Goal: Task Accomplishment & Management: Use online tool/utility

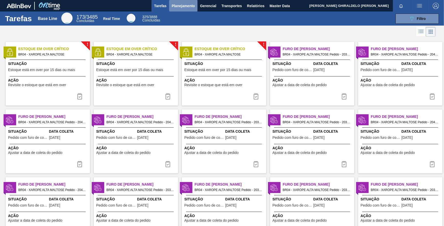
click at [179, 8] on span "Planejamento" at bounding box center [183, 6] width 23 height 6
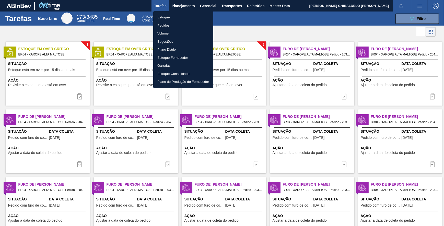
click at [163, 22] on li "Pedidos" at bounding box center [183, 25] width 60 height 8
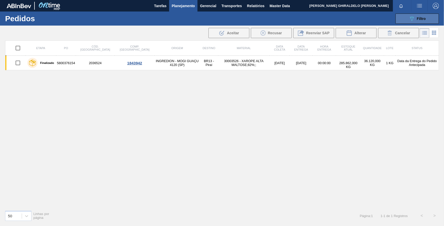
click at [418, 16] on div "089F7B8B-B2A5-4AFE-B5C0-19BA573D28AC Filtro" at bounding box center [417, 19] width 17 height 6
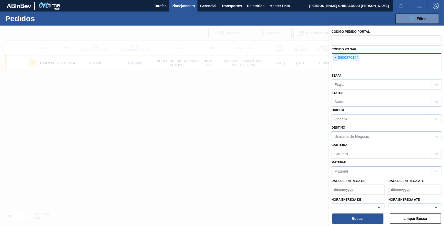
click at [334, 57] on span "×" at bounding box center [335, 58] width 5 height 6
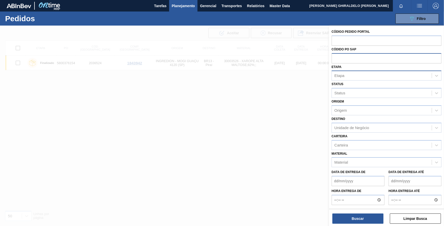
click at [347, 76] on div "Etapa" at bounding box center [382, 75] width 100 height 7
type input "pc sap"
drag, startPoint x: 354, startPoint y: 87, endPoint x: 348, endPoint y: 128, distance: 41.3
click at [354, 88] on div "Aguardando PC SAP" at bounding box center [386, 87] width 110 height 9
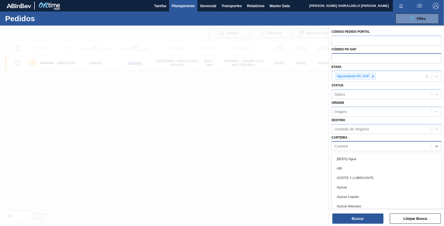
click at [353, 143] on div "Carteira" at bounding box center [382, 145] width 100 height 7
type input "a"
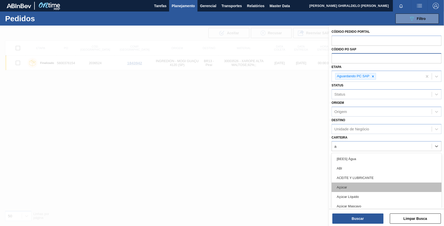
click at [355, 185] on div "Açúcar" at bounding box center [386, 186] width 110 height 9
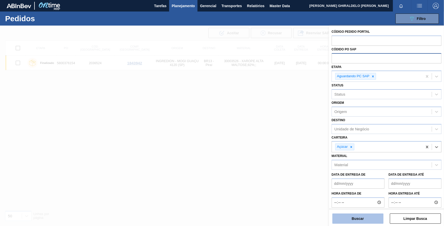
click at [358, 216] on button "Buscar" at bounding box center [357, 218] width 51 height 10
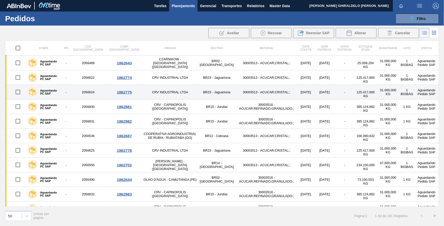
click at [236, 92] on td "30003513 - ACUCAR;CRISTAL;;" at bounding box center [266, 92] width 61 height 15
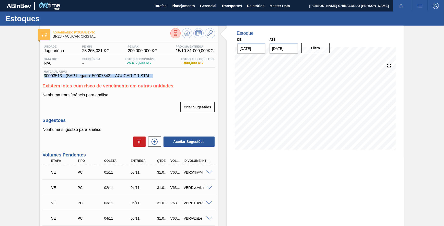
drag, startPoint x: 157, startPoint y: 77, endPoint x: 41, endPoint y: 76, distance: 116.4
copy span "30003513 - (SAP Legado: 50007543) - ACUCAR;CRISTAL;;"
click at [55, 75] on span "30003513 - (SAP Legado: 50007543) - ACUCAR;CRISTAL;;" at bounding box center [129, 76] width 170 height 5
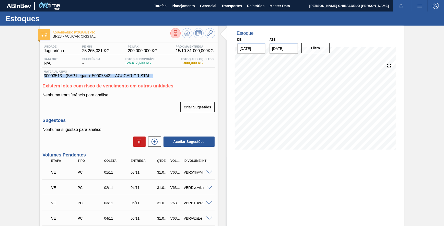
click at [55, 76] on span "30003513 - (SAP Legado: 50007543) - ACUCAR;CRISTAL;;" at bounding box center [129, 76] width 170 height 5
click at [141, 70] on div "Unidade Jaguariúna PE MIN 25.265,031 KG PE MAX 200.000,000 KG Próxima Entrega 1…" at bounding box center [128, 61] width 172 height 33
drag, startPoint x: 154, startPoint y: 77, endPoint x: 38, endPoint y: 78, distance: 116.7
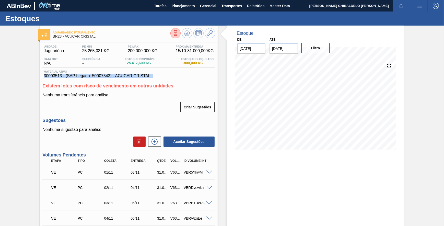
copy span "30003513 - (SAP Legado: 50007543) - ACUCAR;CRISTAL;;"
click at [192, 2] on button "Planejamento" at bounding box center [183, 5] width 28 height 11
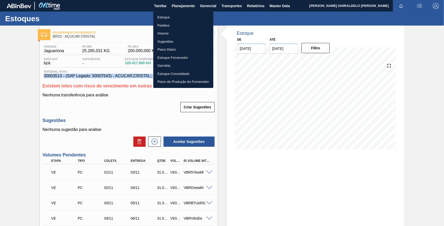
click at [164, 26] on li "Pedidos" at bounding box center [183, 25] width 60 height 8
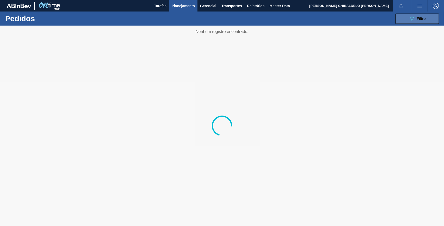
click at [406, 20] on button "089F7B8B-B2A5-4AFE-B5C0-19BA573D28AC Filtro" at bounding box center [416, 19] width 43 height 10
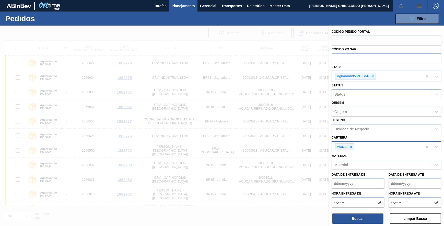
click at [352, 147] on icon at bounding box center [351, 147] width 4 height 4
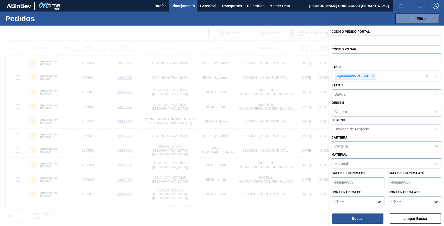
click at [347, 164] on div "Material" at bounding box center [341, 163] width 14 height 4
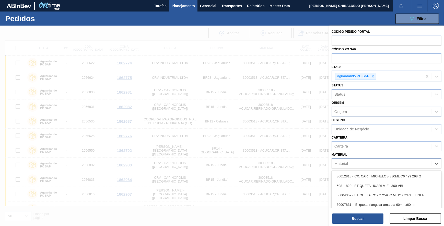
paste input "30002702"
type input "30002702"
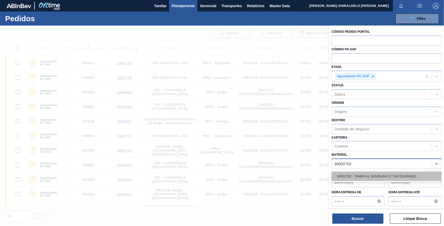
click at [345, 171] on div "30002702 - TAMPA AL DOURADA C/ TAB DOURADO" at bounding box center [386, 175] width 110 height 9
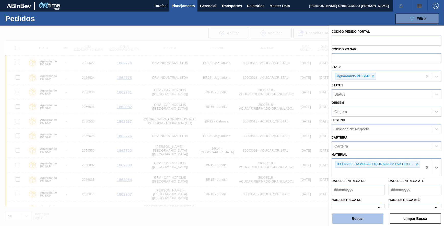
click at [354, 218] on button "Buscar" at bounding box center [357, 218] width 51 height 10
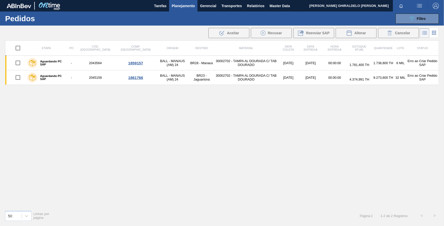
click at [18, 47] on input "checkbox" at bounding box center [18, 48] width 11 height 11
checkbox input "true"
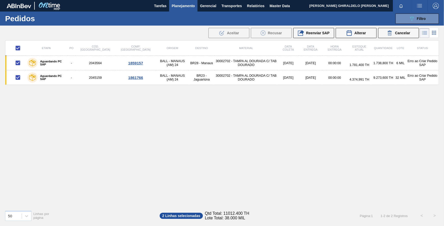
drag, startPoint x: 317, startPoint y: 33, endPoint x: 315, endPoint y: 37, distance: 3.8
click at [317, 33] on span "Reenviar SAP" at bounding box center [317, 33] width 23 height 4
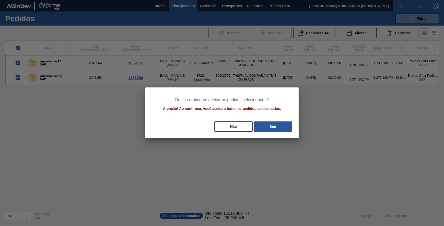
click at [275, 128] on button "Sim" at bounding box center [273, 126] width 38 height 10
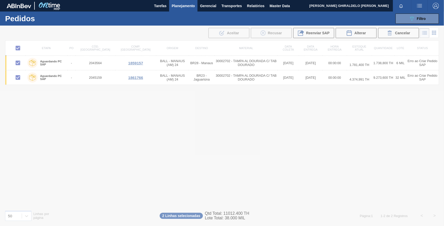
checkbox input "false"
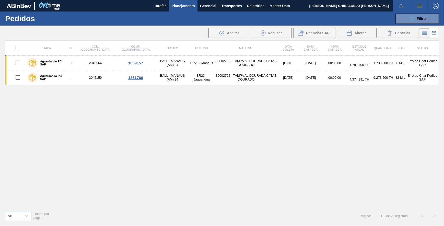
click at [56, 61] on label "Aguardando PC SAP" at bounding box center [52, 63] width 28 height 6
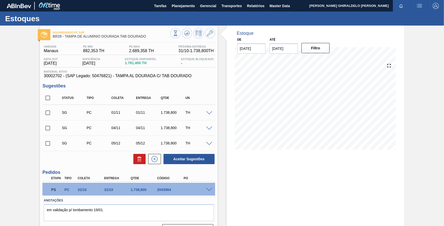
click at [209, 191] on span at bounding box center [209, 190] width 6 height 4
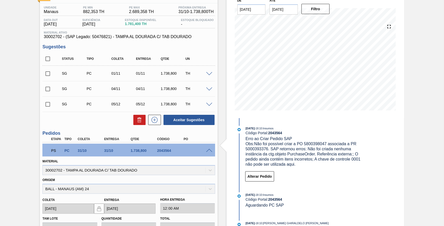
scroll to position [46, 0]
